Goal: Task Accomplishment & Management: Manage account settings

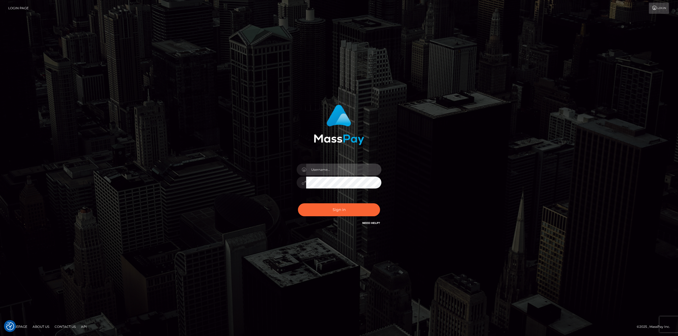
click at [343, 168] on input "text" at bounding box center [343, 170] width 75 height 12
type input "[PERSON_NAME]"
click at [338, 206] on button "Sign in" at bounding box center [339, 210] width 82 height 13
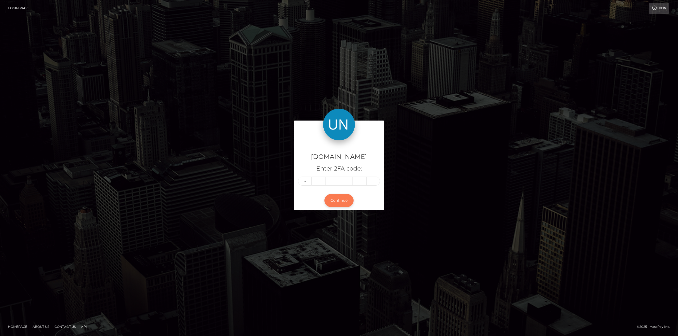
type input "9"
type input "4"
type input "9"
type input "8"
type input "9"
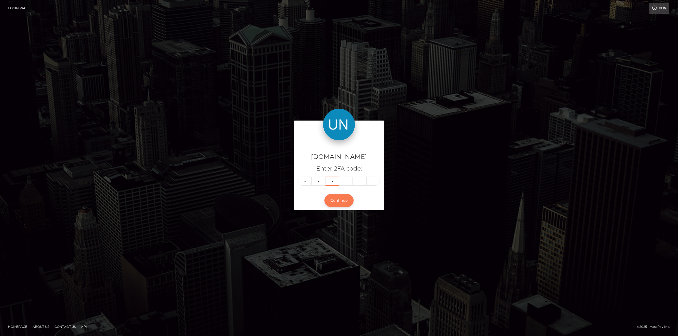
type input "4"
type input "2"
type input "4"
type input "9"
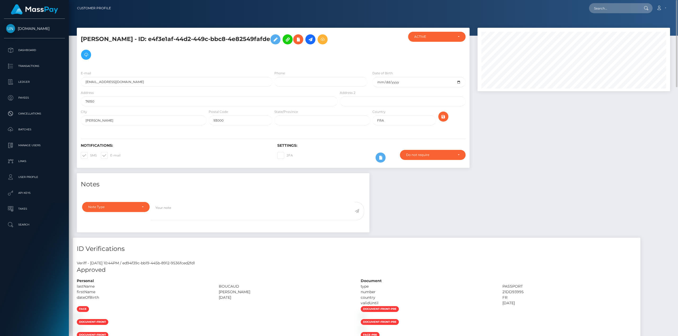
drag, startPoint x: 169, startPoint y: 182, endPoint x: 164, endPoint y: 179, distance: 6.0
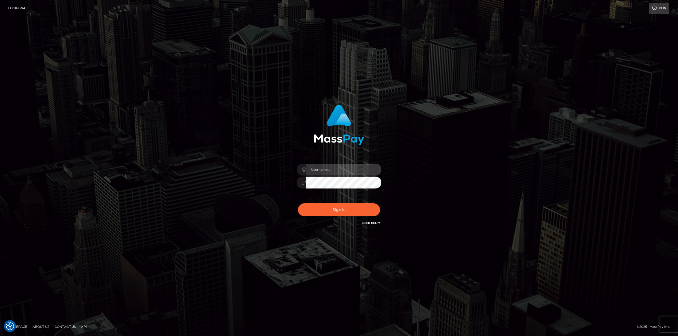
click at [322, 169] on input "text" at bounding box center [343, 170] width 75 height 12
type input "[PERSON_NAME]"
click at [298, 204] on button "Sign in" at bounding box center [339, 210] width 82 height 13
click at [364, 172] on input "text" at bounding box center [343, 170] width 75 height 12
type input "Ahmed"
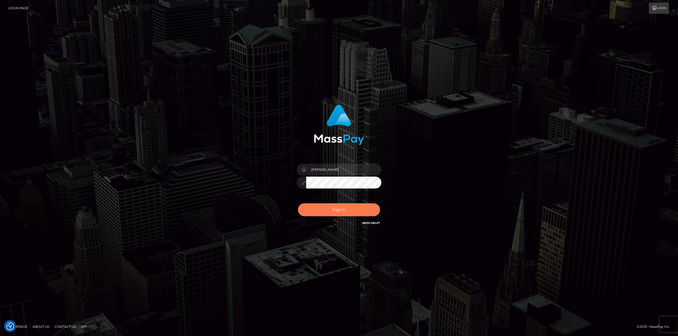
click at [312, 213] on button "Sign in" at bounding box center [339, 210] width 82 height 13
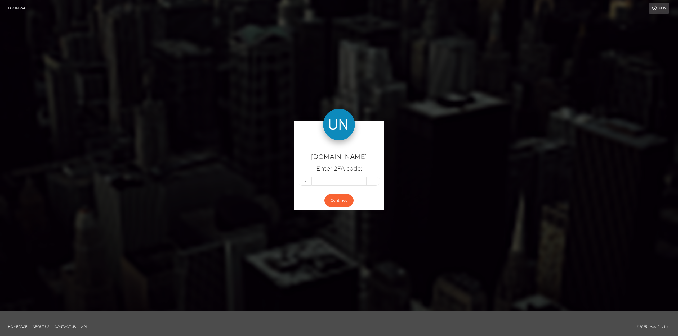
type input "2"
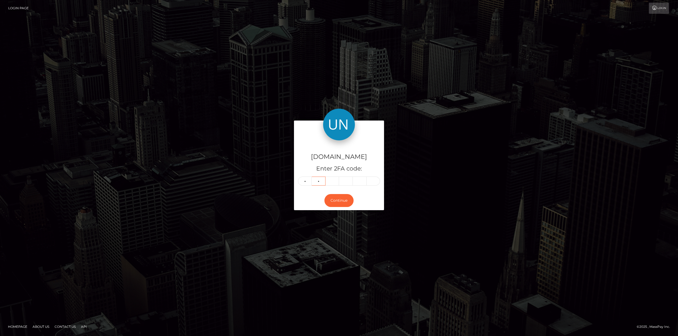
type input "3"
type input "2"
type input "7"
type input "2"
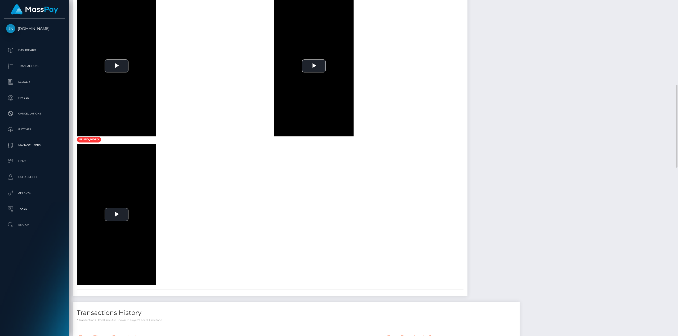
scroll to position [503, 0]
